Goal: Information Seeking & Learning: Learn about a topic

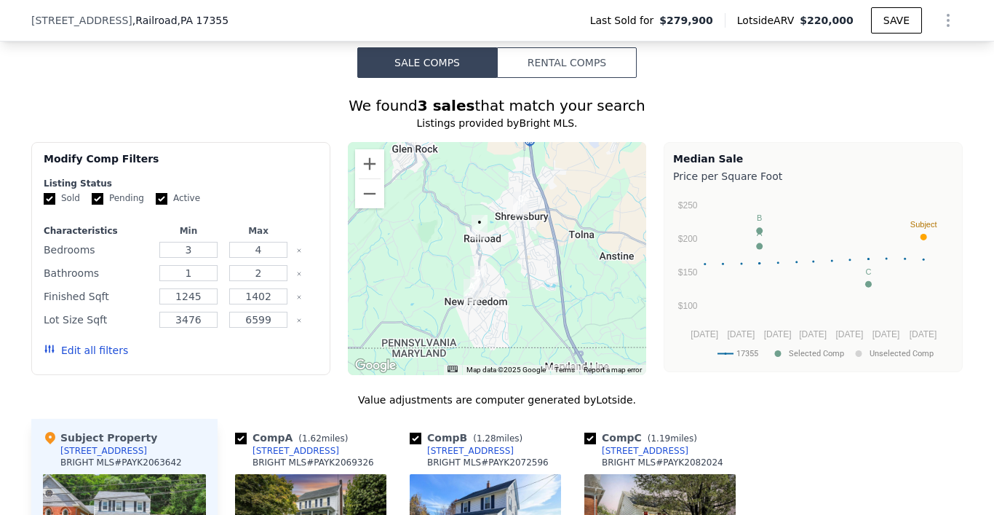
scroll to position [1268, 0]
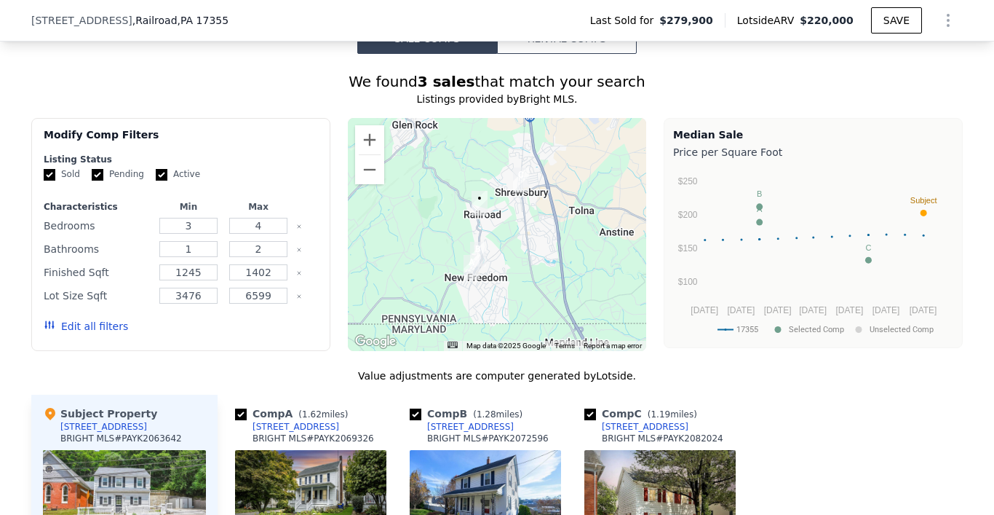
click at [482, 198] on img "29 E Main St" at bounding box center [480, 203] width 16 height 25
click at [94, 428] on div "[STREET_ADDRESS]" at bounding box center [103, 427] width 87 height 12
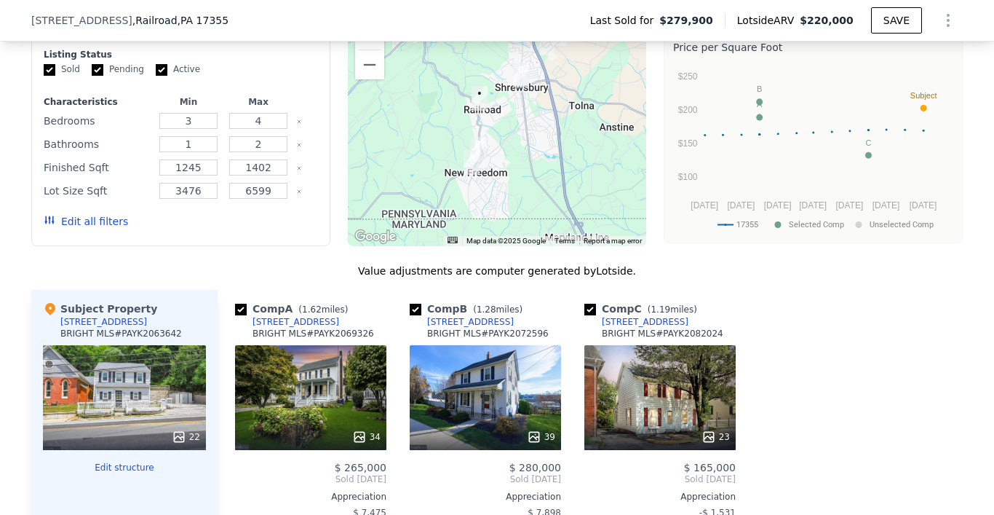
scroll to position [1378, 0]
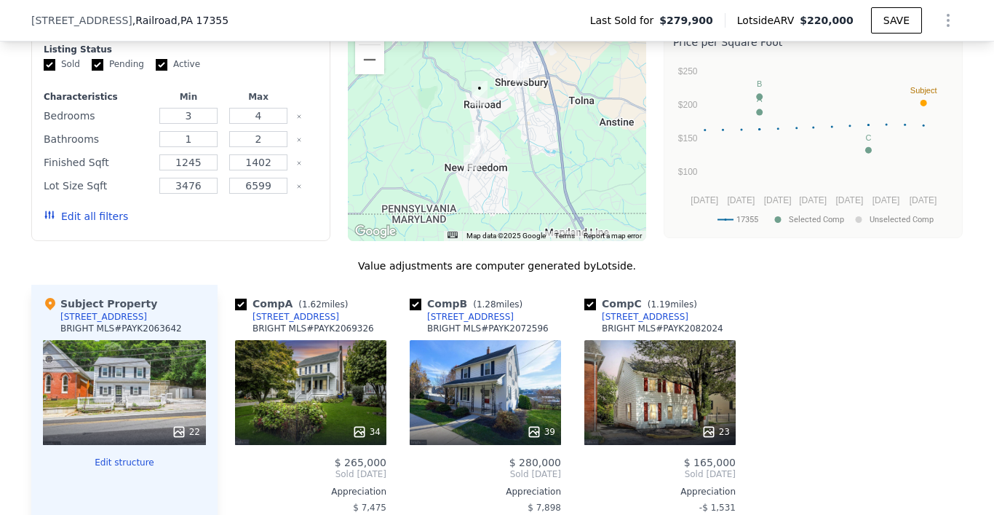
click at [126, 397] on div "22" at bounding box center [124, 392] width 163 height 105
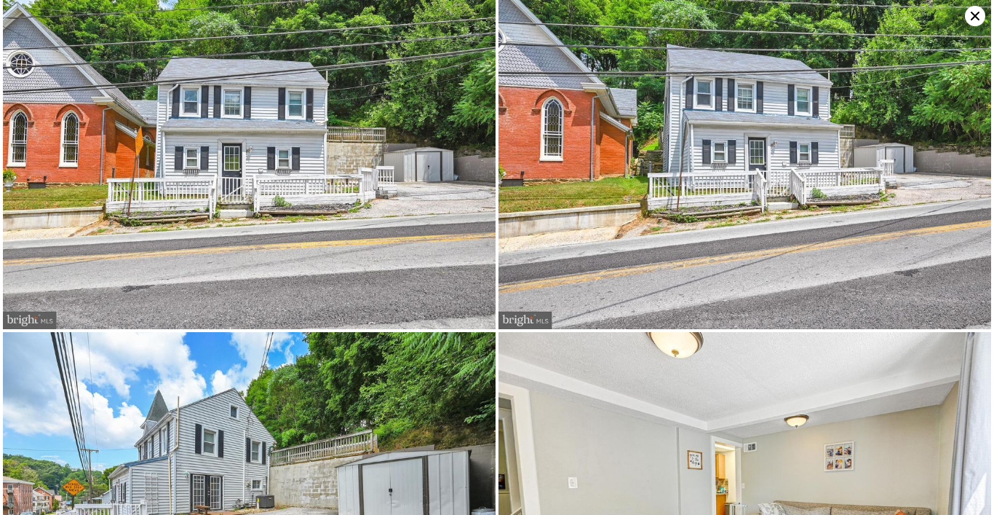
scroll to position [0, 0]
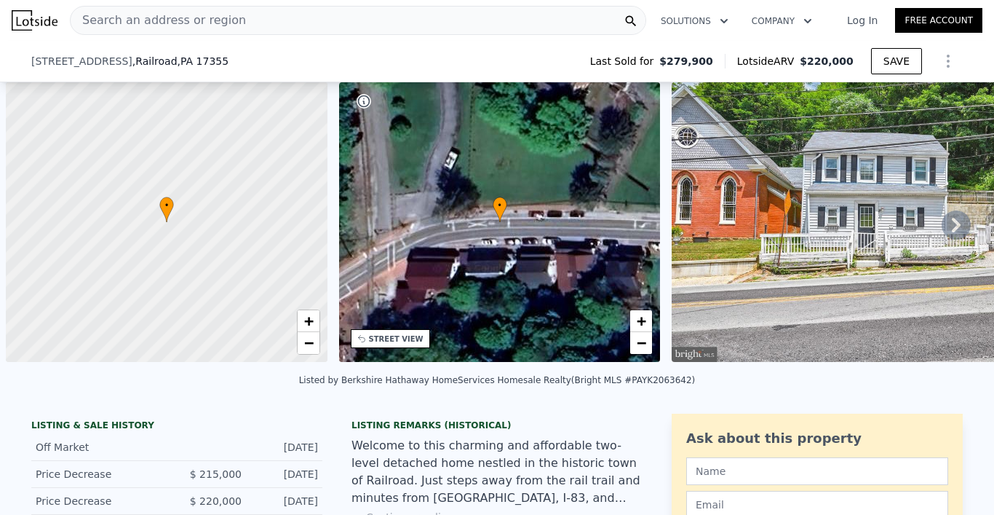
scroll to position [0, 6]
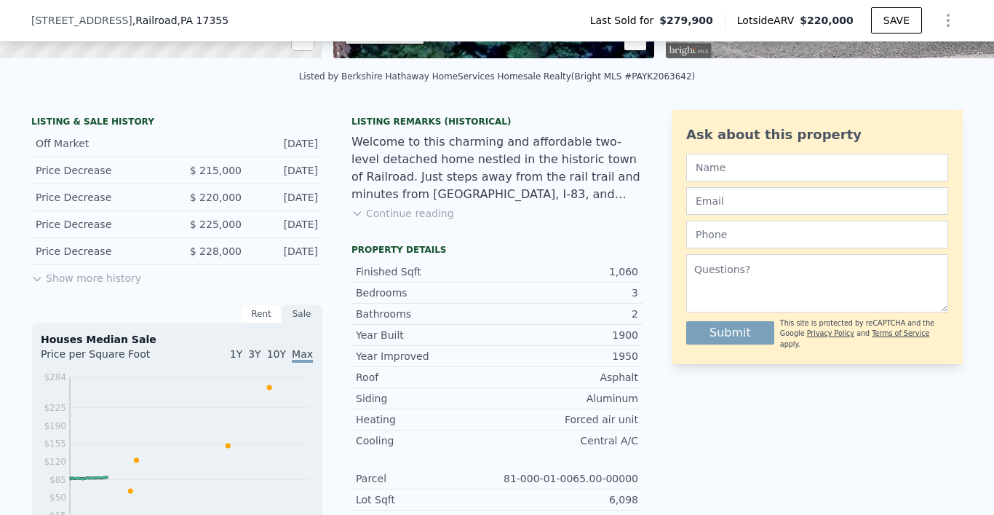
click at [106, 274] on button "Show more history" at bounding box center [86, 275] width 110 height 20
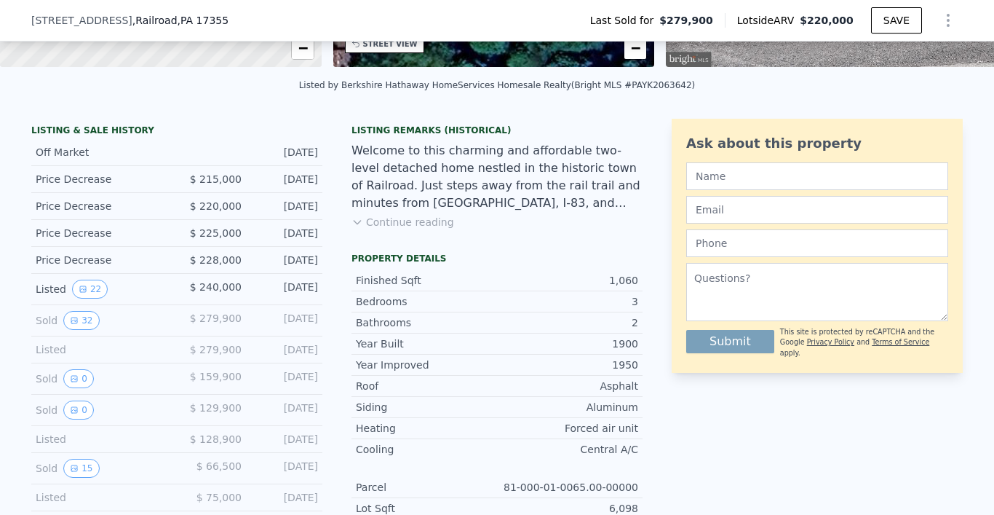
scroll to position [295, 0]
click at [87, 320] on button "32" at bounding box center [81, 319] width 36 height 19
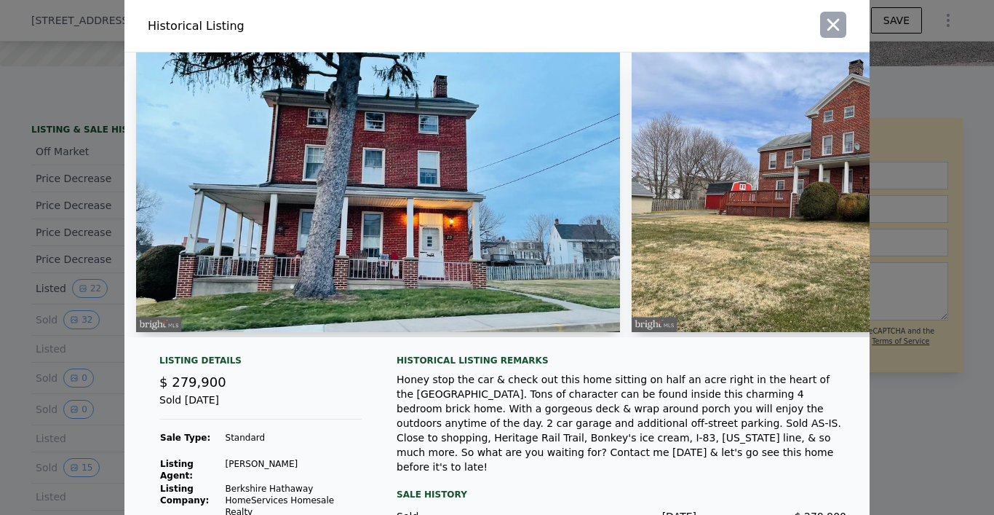
click at [824, 33] on icon "button" at bounding box center [833, 25] width 20 height 20
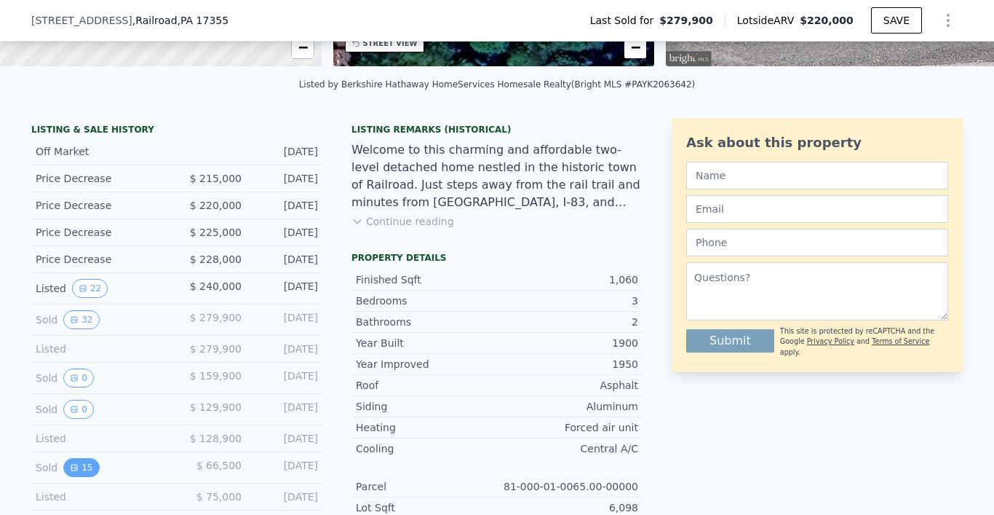
click at [78, 468] on icon "View historical data" at bounding box center [74, 467] width 9 height 9
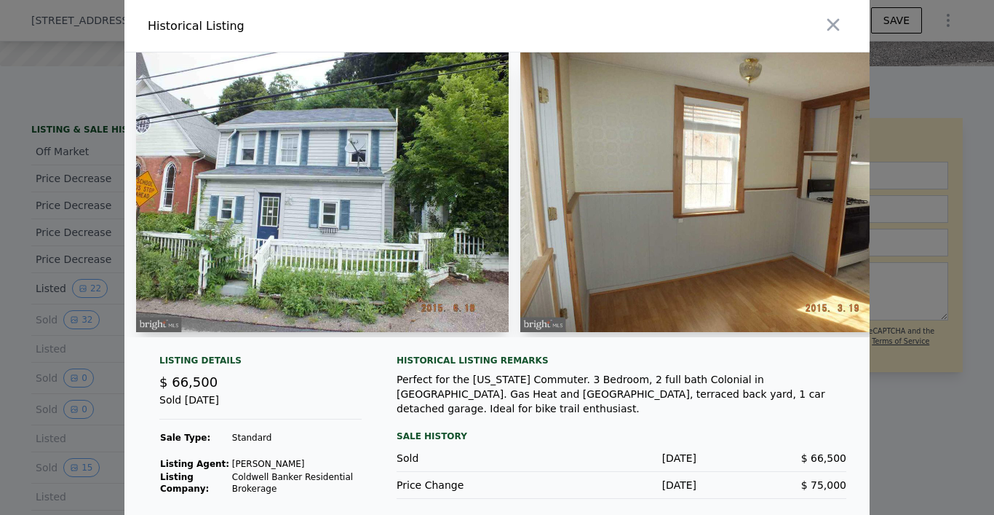
click at [671, 244] on img at bounding box center [706, 191] width 373 height 279
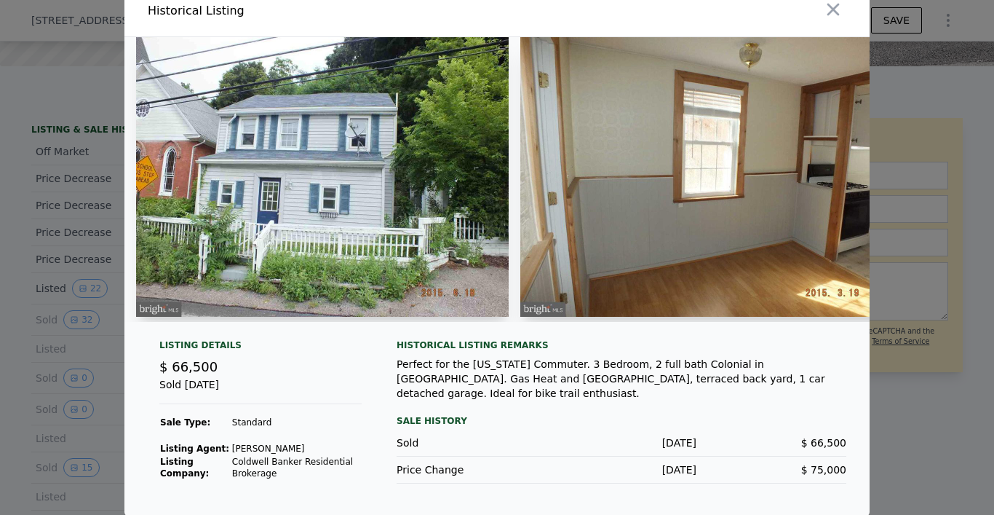
scroll to position [0, 0]
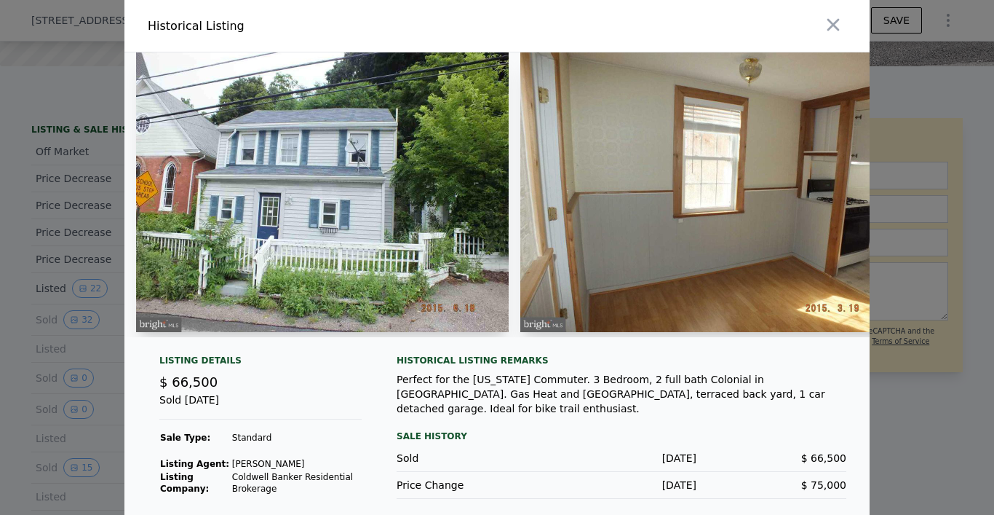
click at [657, 201] on img at bounding box center [706, 191] width 373 height 279
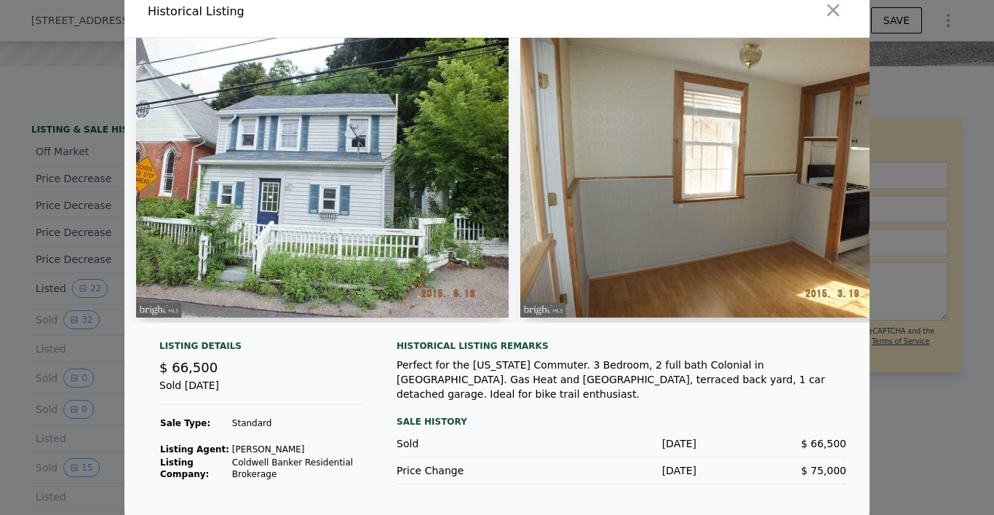
scroll to position [15, 0]
click at [415, 196] on img at bounding box center [322, 176] width 373 height 279
click at [628, 238] on img at bounding box center [706, 176] width 373 height 279
click at [837, 12] on icon "button" at bounding box center [833, 10] width 12 height 12
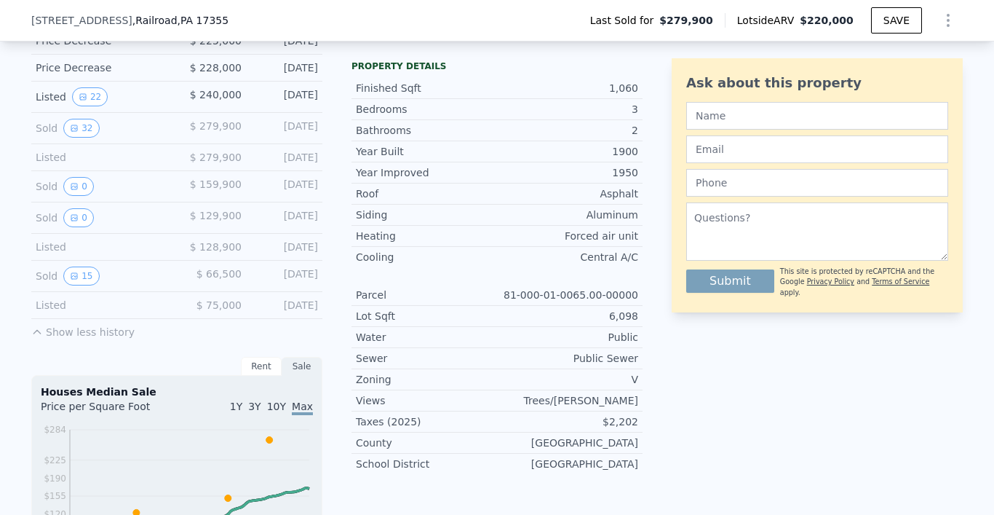
scroll to position [506, 0]
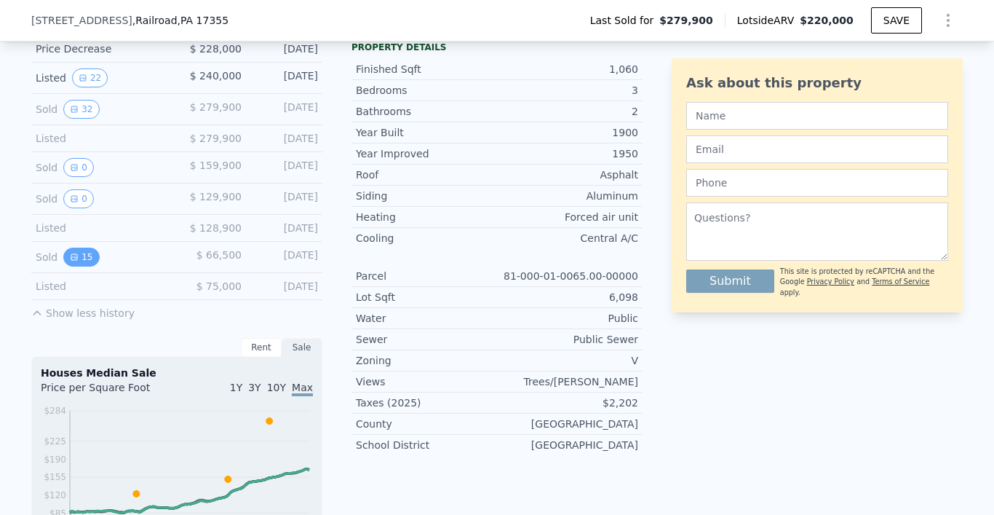
click at [91, 260] on button "15" at bounding box center [81, 256] width 36 height 19
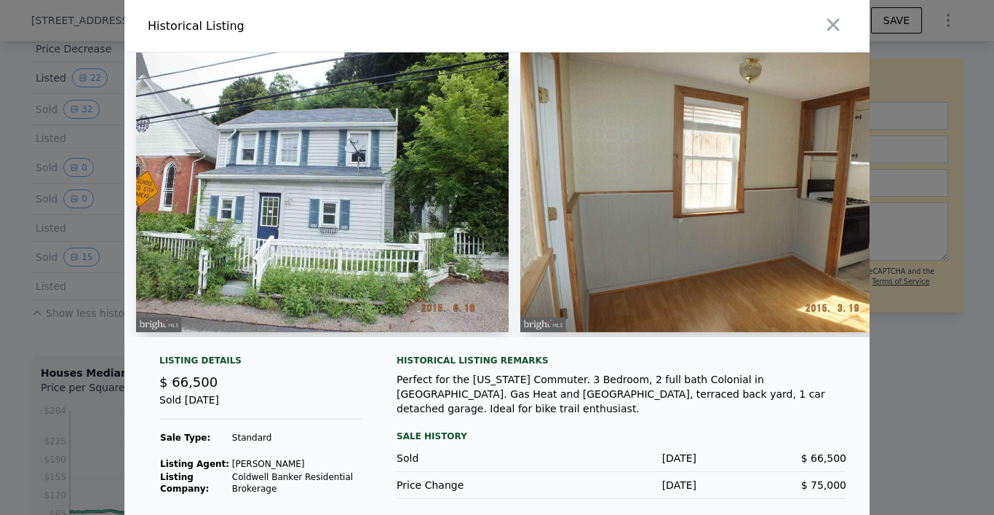
click at [286, 169] on img at bounding box center [322, 191] width 373 height 279
click at [642, 194] on img at bounding box center [706, 191] width 373 height 279
click at [664, 282] on img at bounding box center [706, 191] width 373 height 279
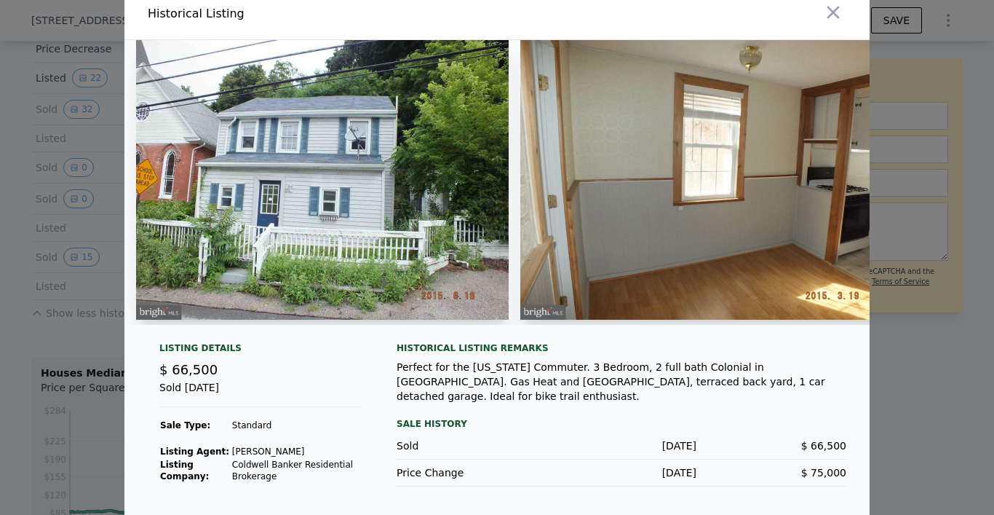
scroll to position [15, 0]
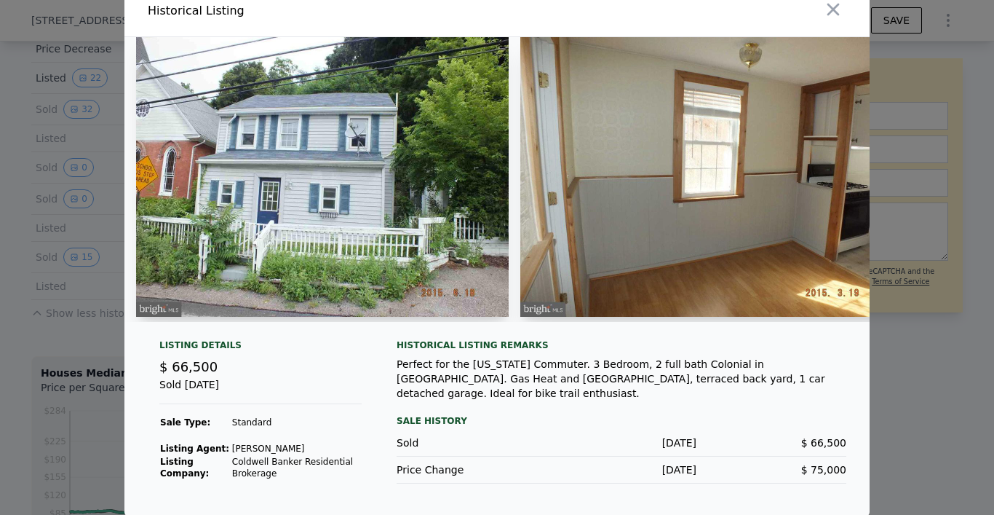
click at [278, 259] on img at bounding box center [322, 176] width 373 height 279
click at [833, 12] on icon "button" at bounding box center [833, 9] width 20 height 20
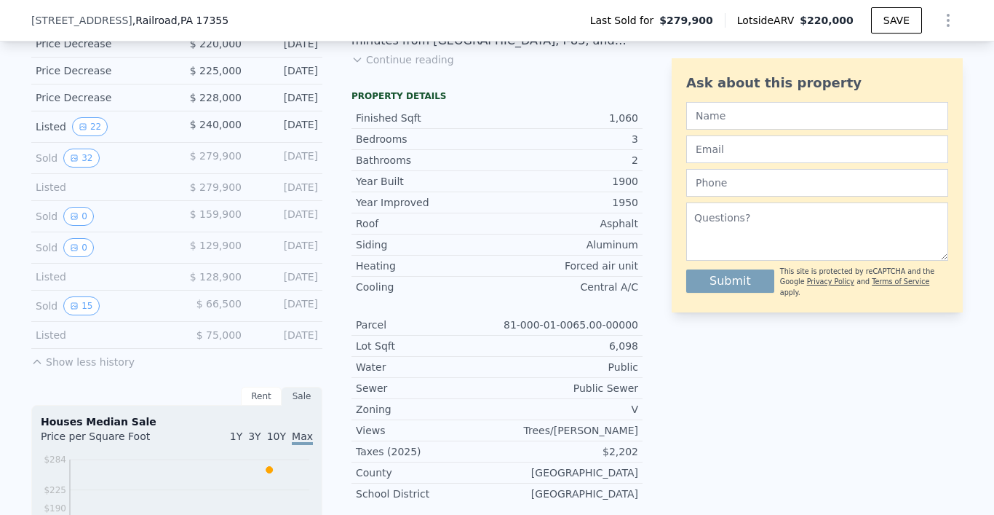
scroll to position [389, 0]
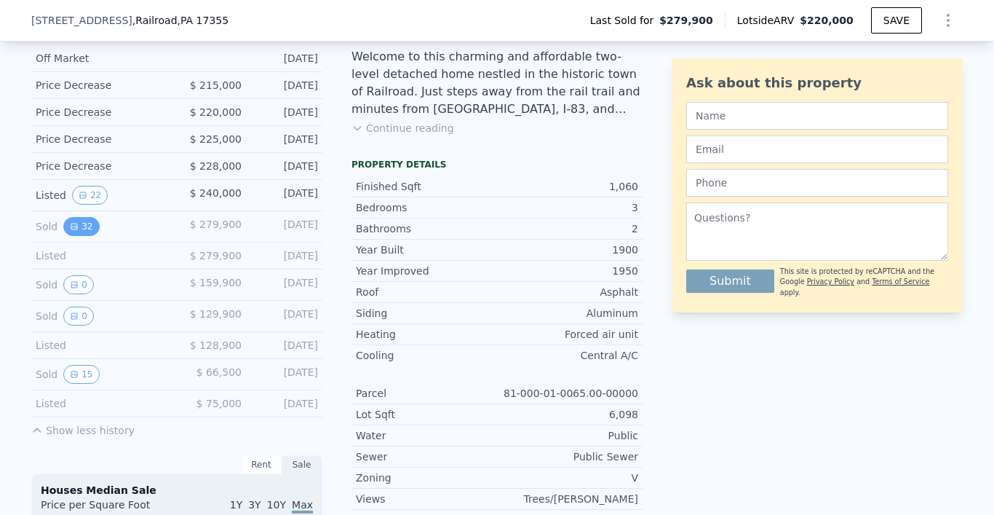
click at [77, 227] on icon "View historical data" at bounding box center [74, 226] width 6 height 6
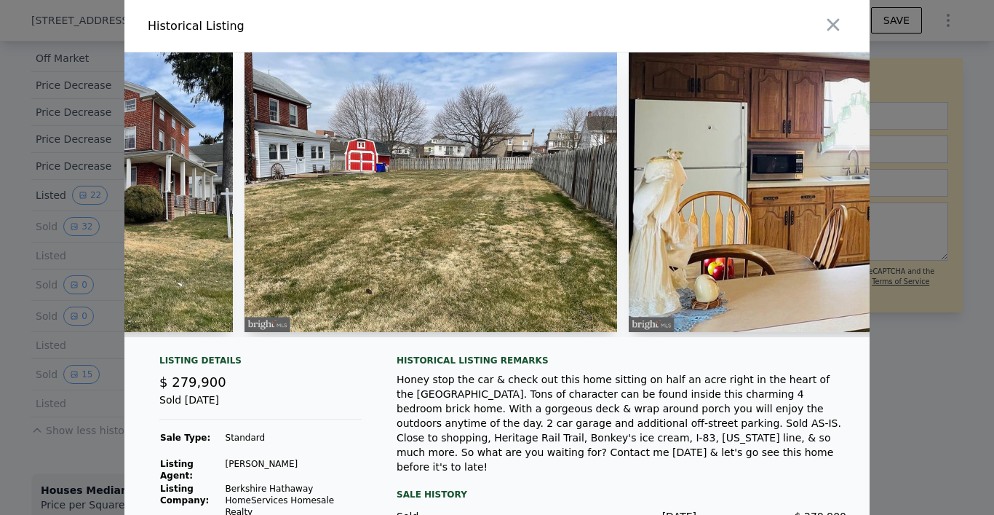
scroll to position [0, 804]
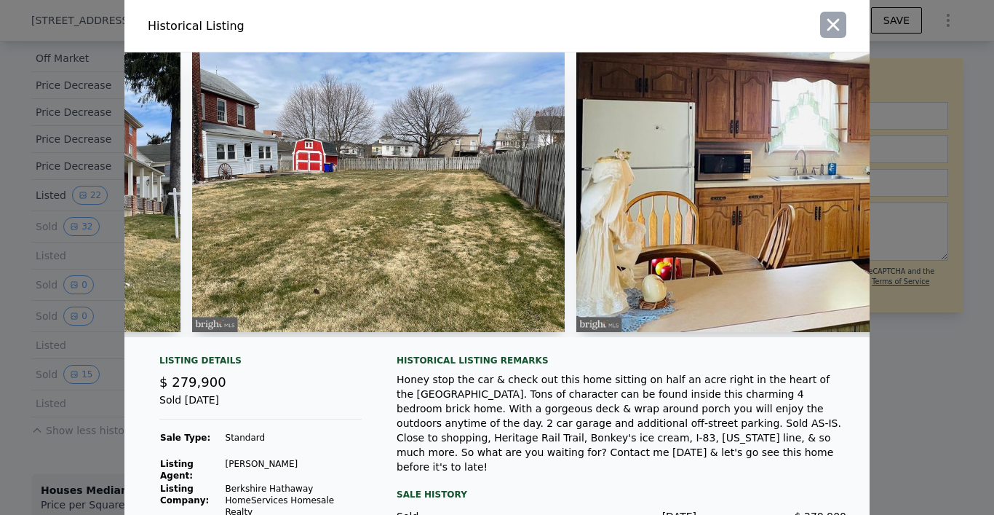
click at [831, 21] on icon "button" at bounding box center [833, 25] width 20 height 20
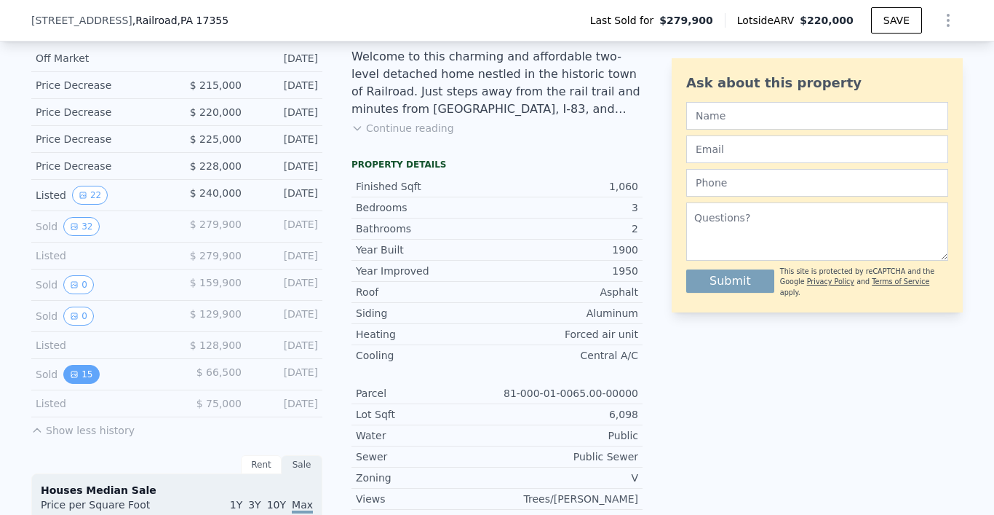
click at [82, 375] on button "15" at bounding box center [81, 374] width 36 height 19
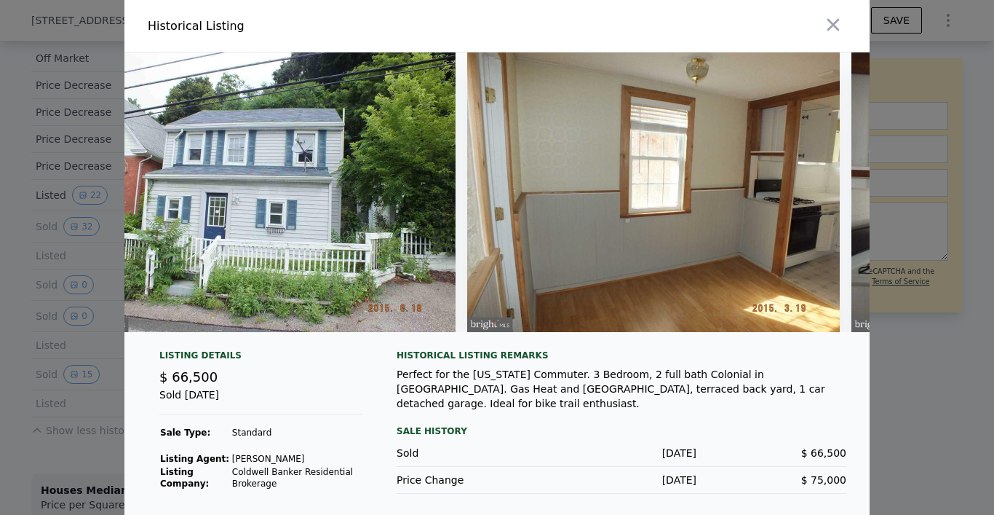
scroll to position [0, 0]
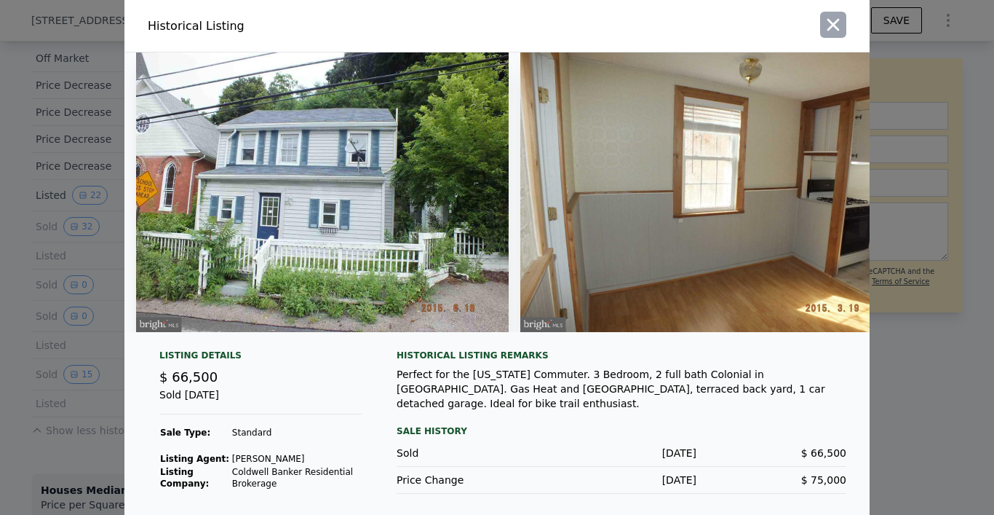
click at [838, 27] on icon "button" at bounding box center [833, 25] width 20 height 20
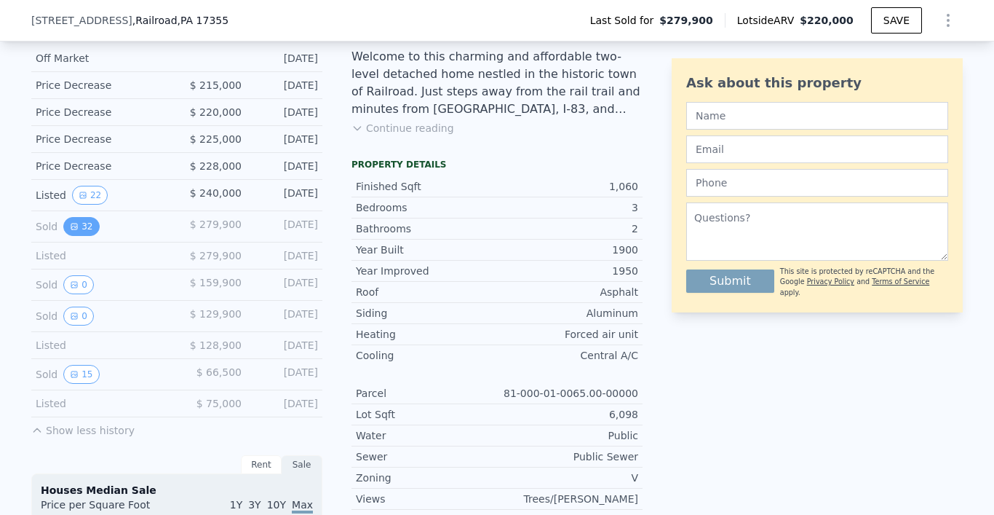
click at [87, 221] on button "32" at bounding box center [81, 226] width 36 height 19
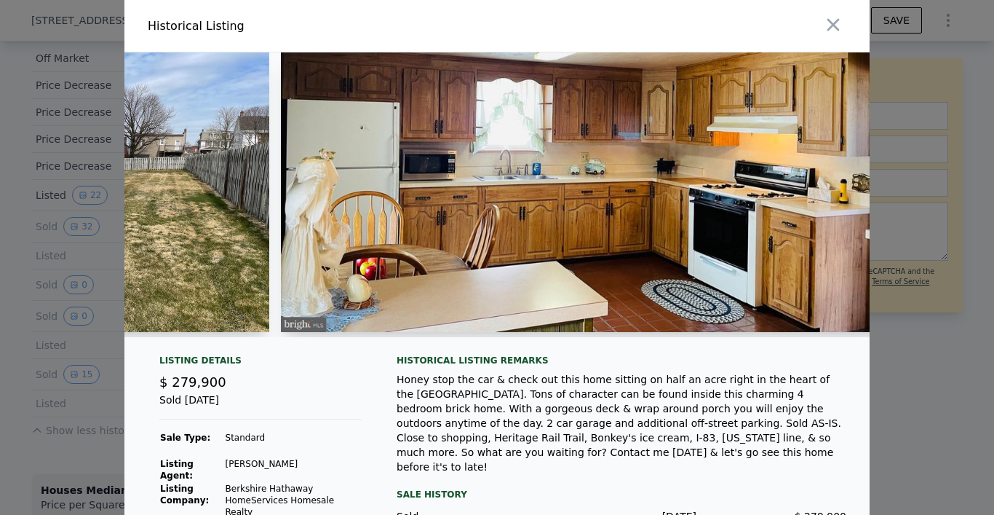
scroll to position [0, 1131]
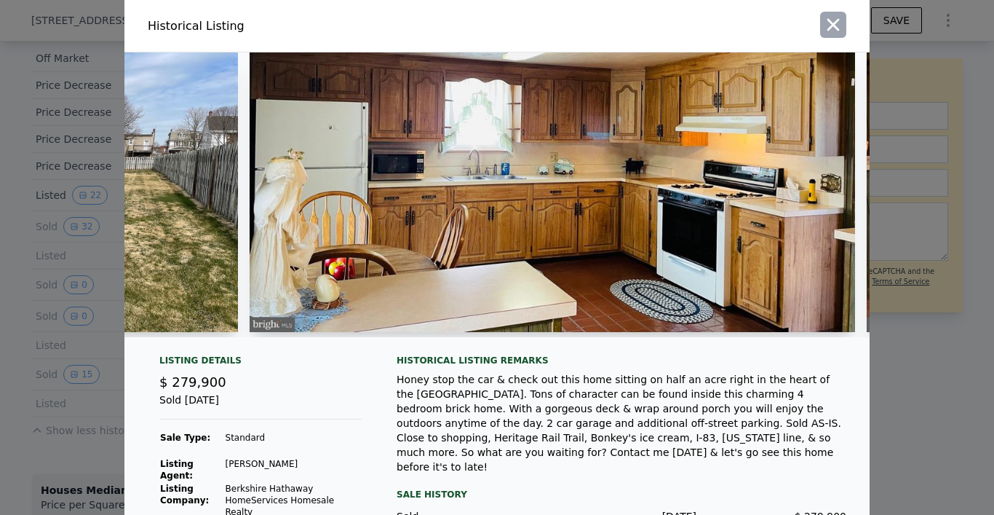
click at [835, 20] on icon "button" at bounding box center [833, 25] width 20 height 20
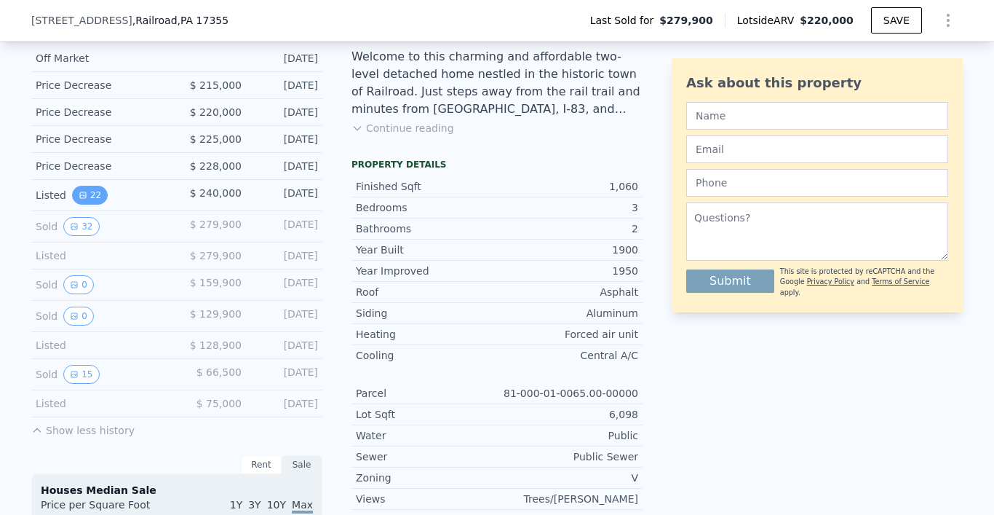
click at [95, 199] on button "22" at bounding box center [90, 195] width 36 height 19
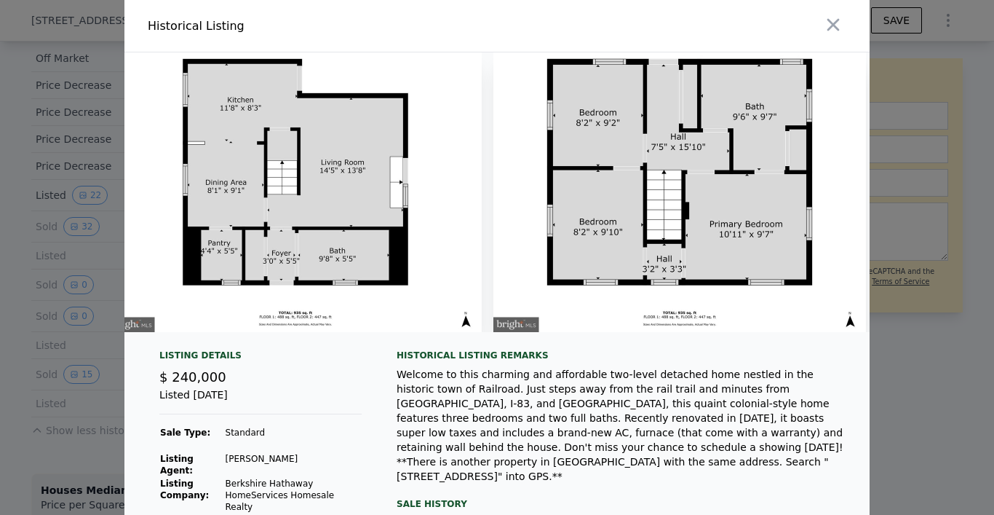
scroll to position [0, 8210]
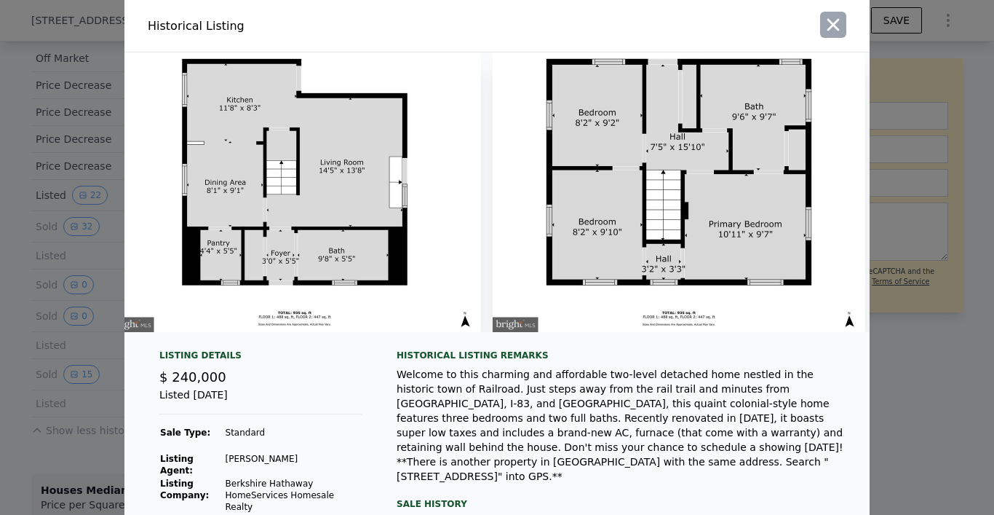
click at [831, 24] on icon "button" at bounding box center [833, 25] width 20 height 20
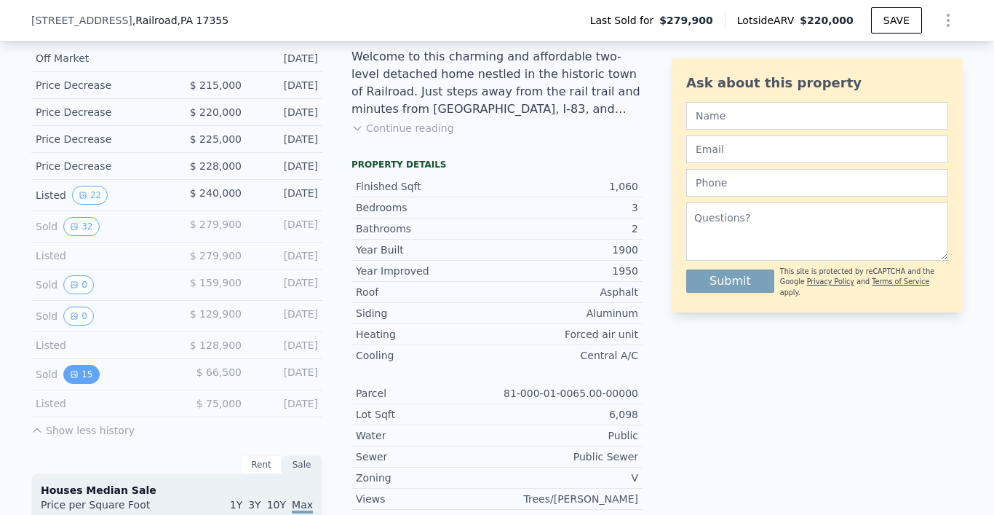
click at [80, 369] on button "15" at bounding box center [81, 374] width 36 height 19
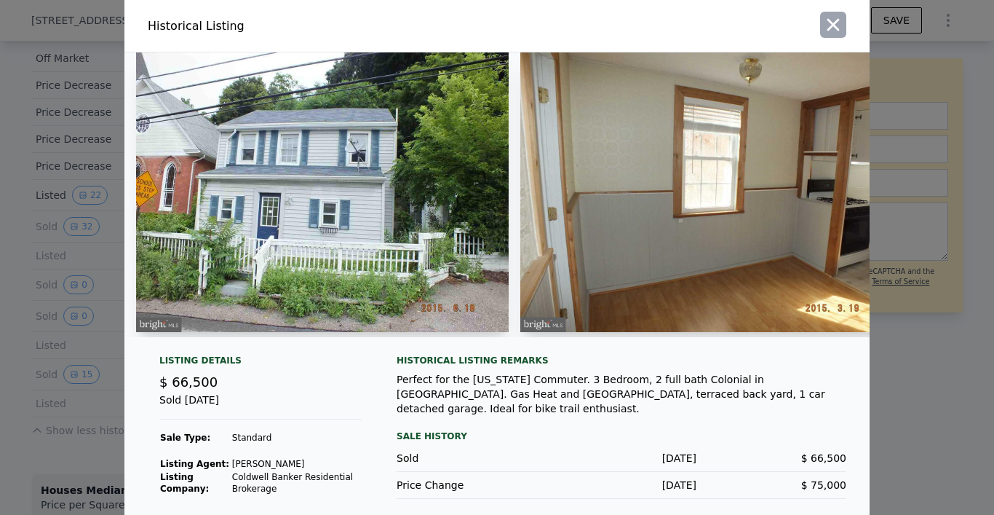
click at [830, 30] on icon "button" at bounding box center [833, 25] width 20 height 20
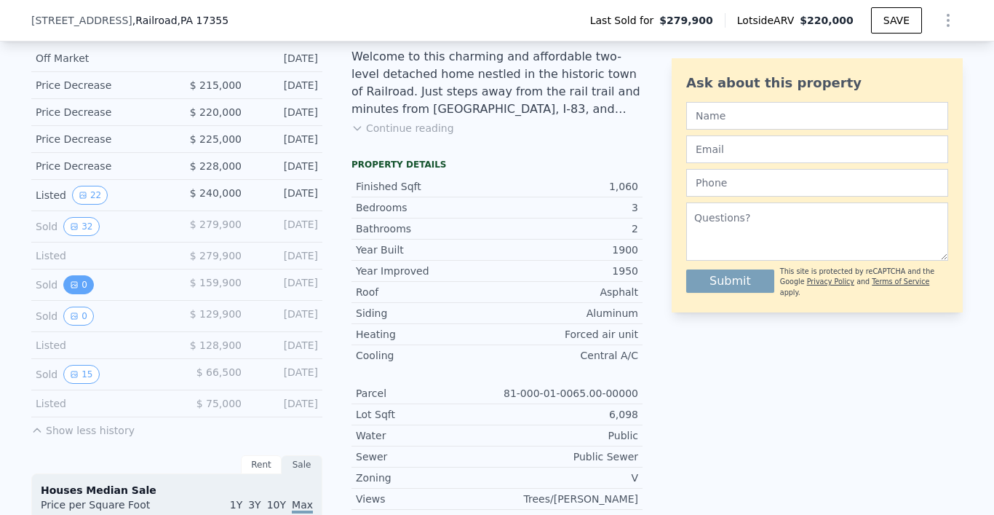
click at [83, 284] on button "0" at bounding box center [78, 284] width 31 height 19
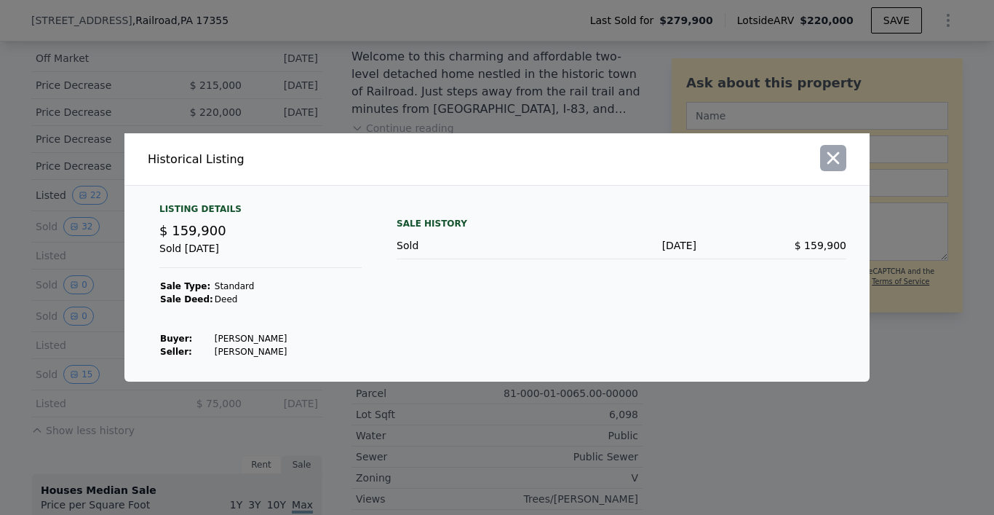
click at [836, 157] on icon "button" at bounding box center [833, 158] width 12 height 12
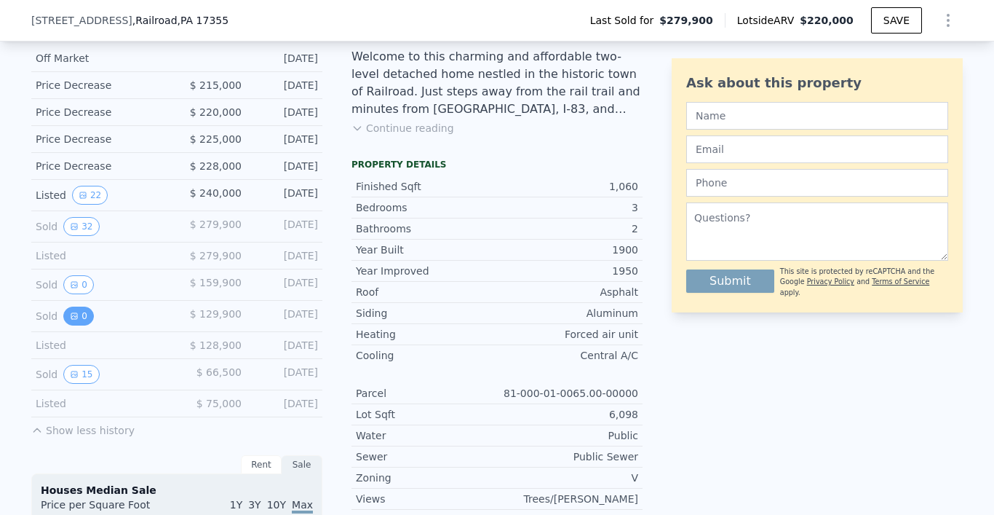
click at [80, 315] on button "0" at bounding box center [78, 315] width 31 height 19
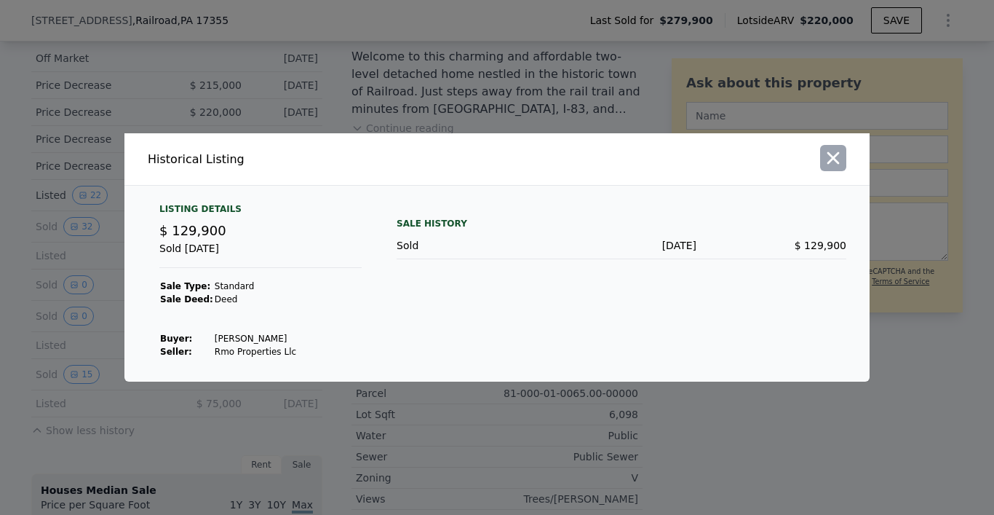
click at [831, 159] on icon "button" at bounding box center [833, 158] width 20 height 20
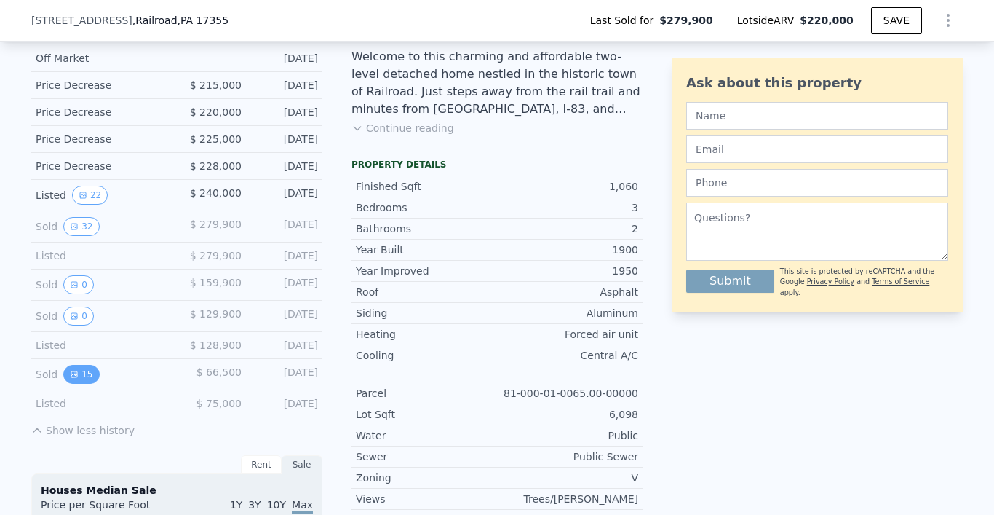
click at [90, 372] on button "15" at bounding box center [81, 374] width 36 height 19
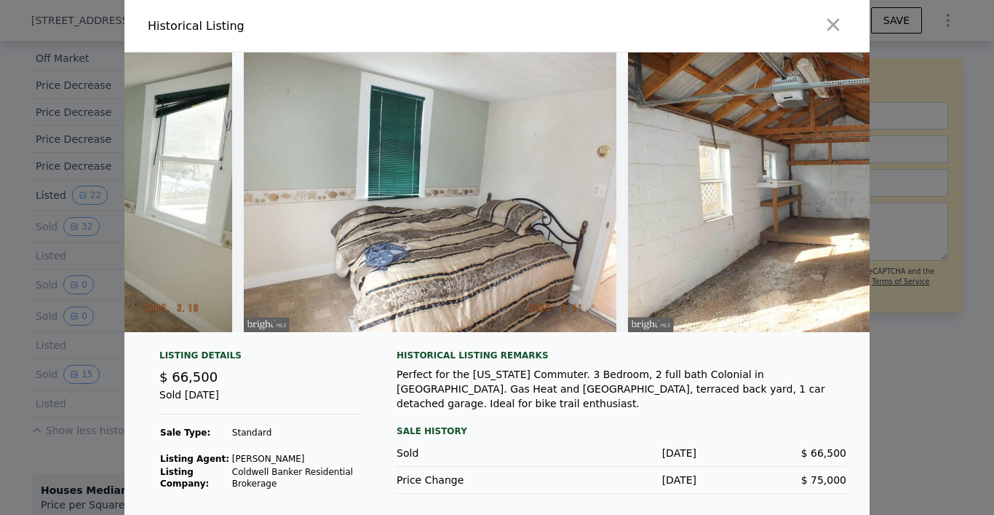
scroll to position [0, 5042]
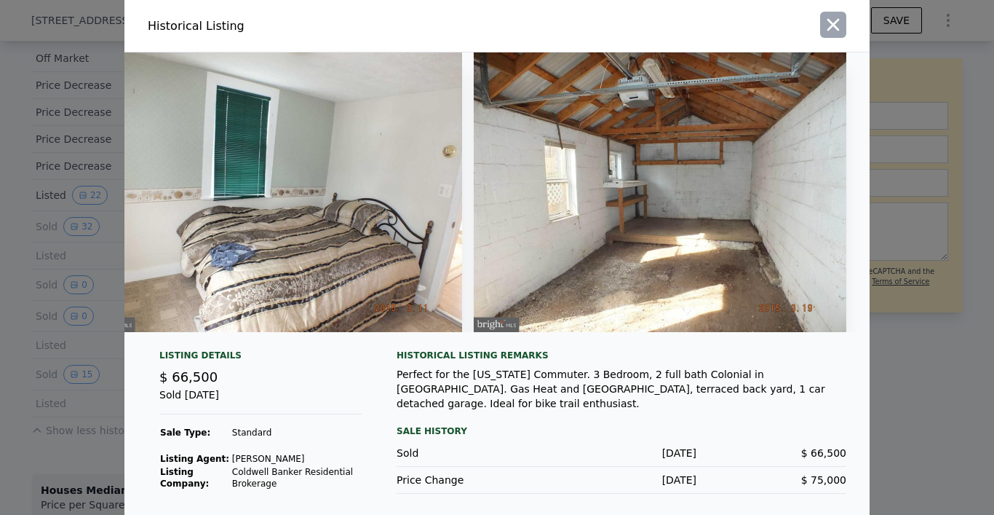
click at [833, 29] on icon "button" at bounding box center [833, 25] width 20 height 20
